Goal: Find specific page/section: Find specific page/section

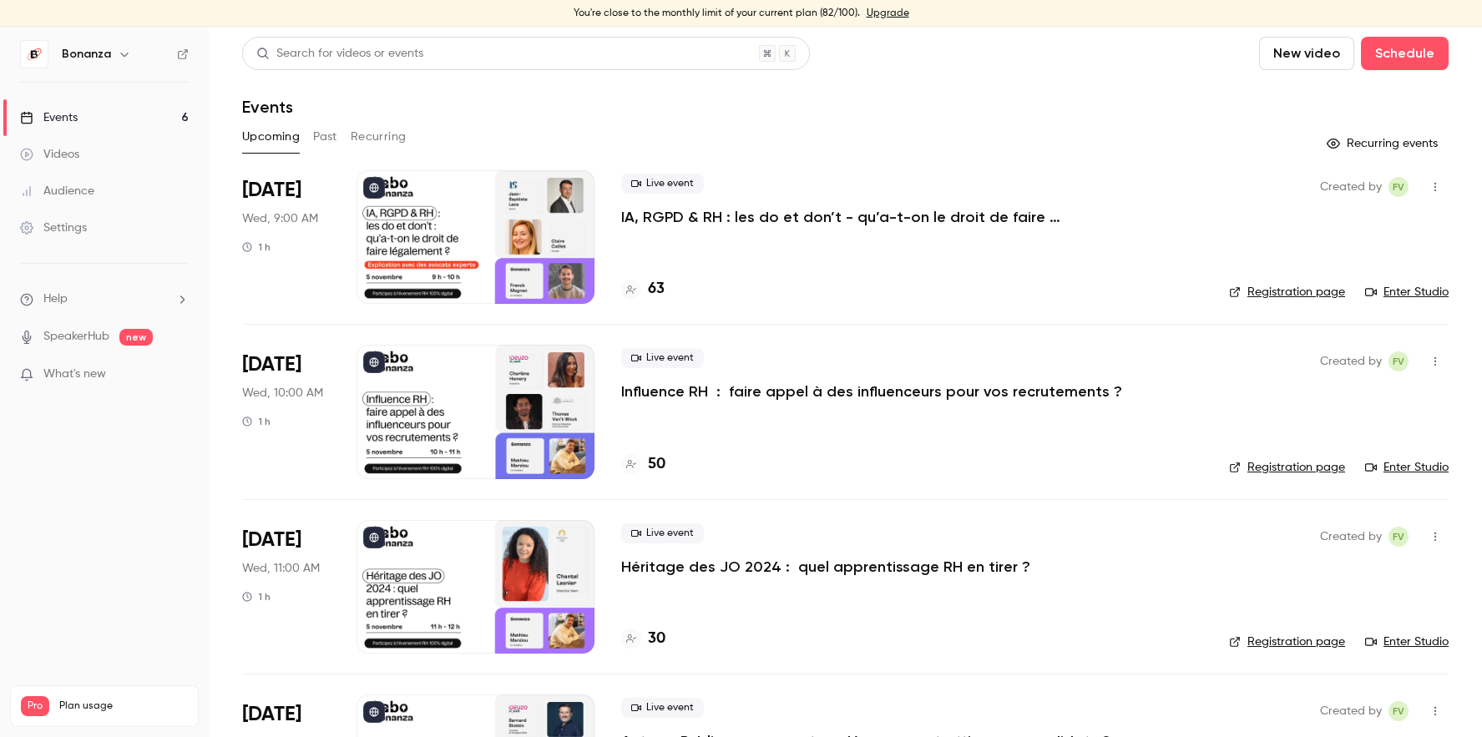
click at [86, 191] on div "Audience" at bounding box center [57, 191] width 74 height 17
